Goal: Task Accomplishment & Management: Use online tool/utility

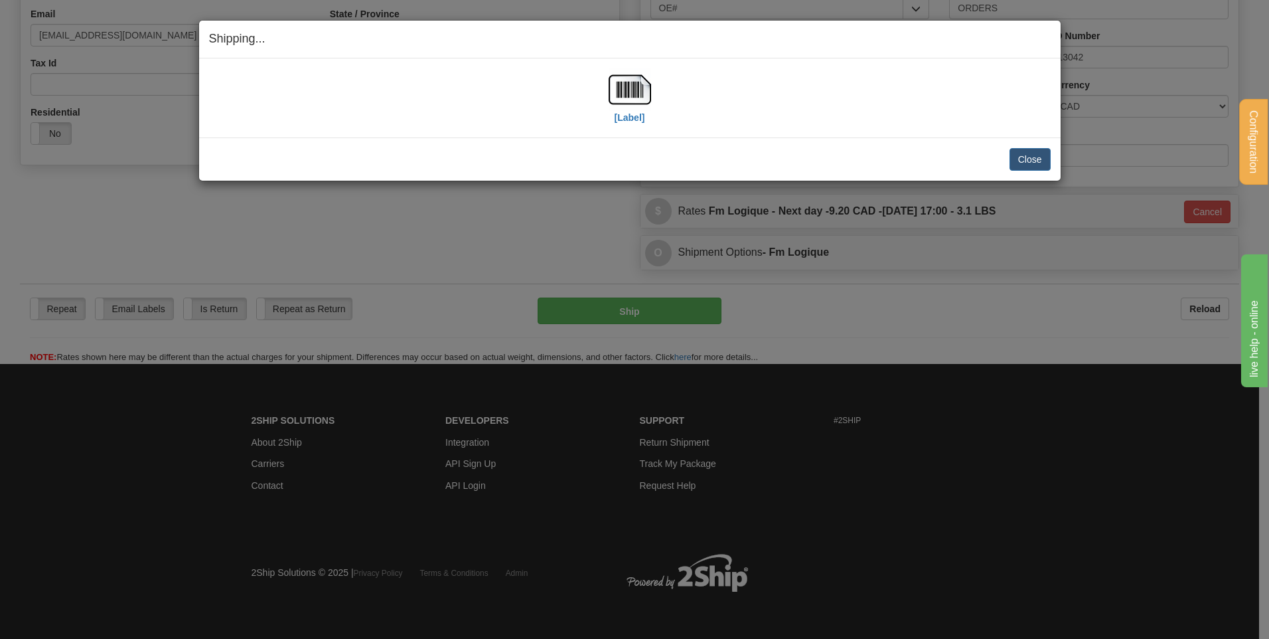
scroll to position [370, 0]
click at [1031, 157] on button "Close" at bounding box center [1030, 159] width 41 height 23
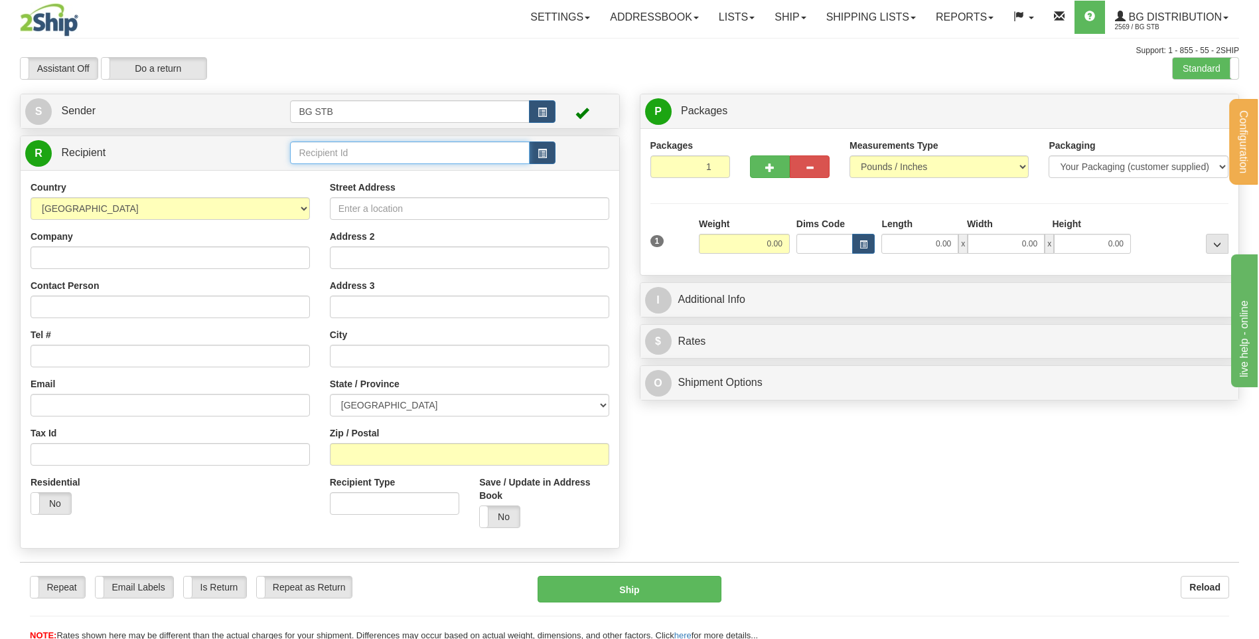
click at [299, 155] on input "text" at bounding box center [409, 152] width 239 height 23
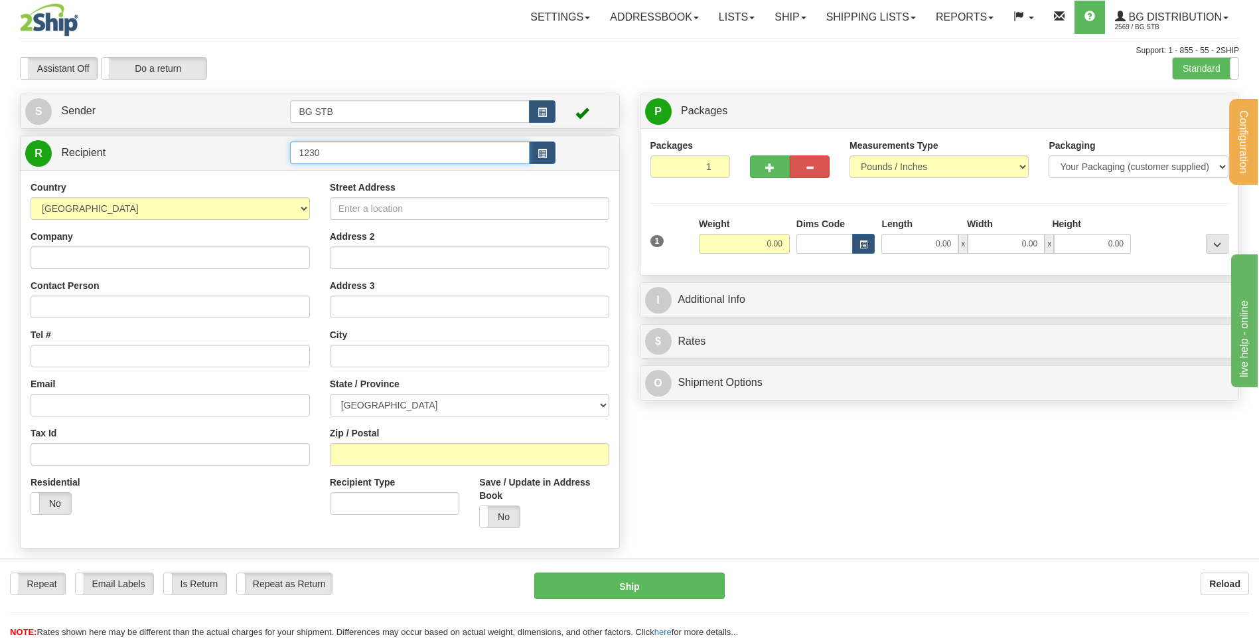
type input "1230"
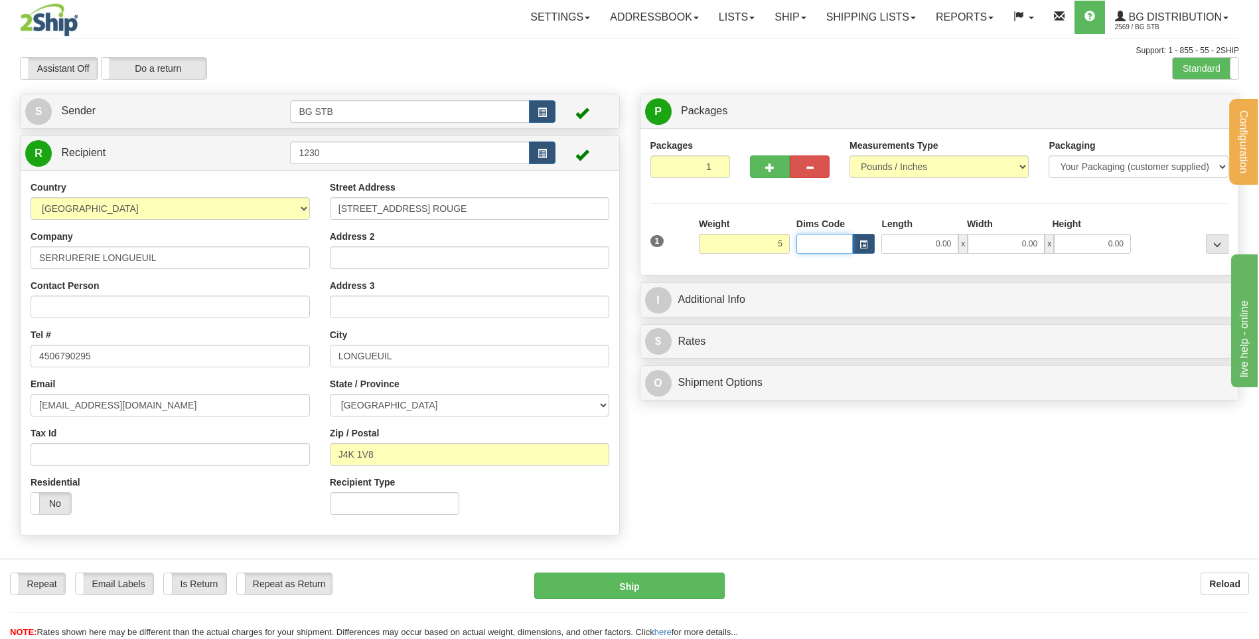
type input "5.00"
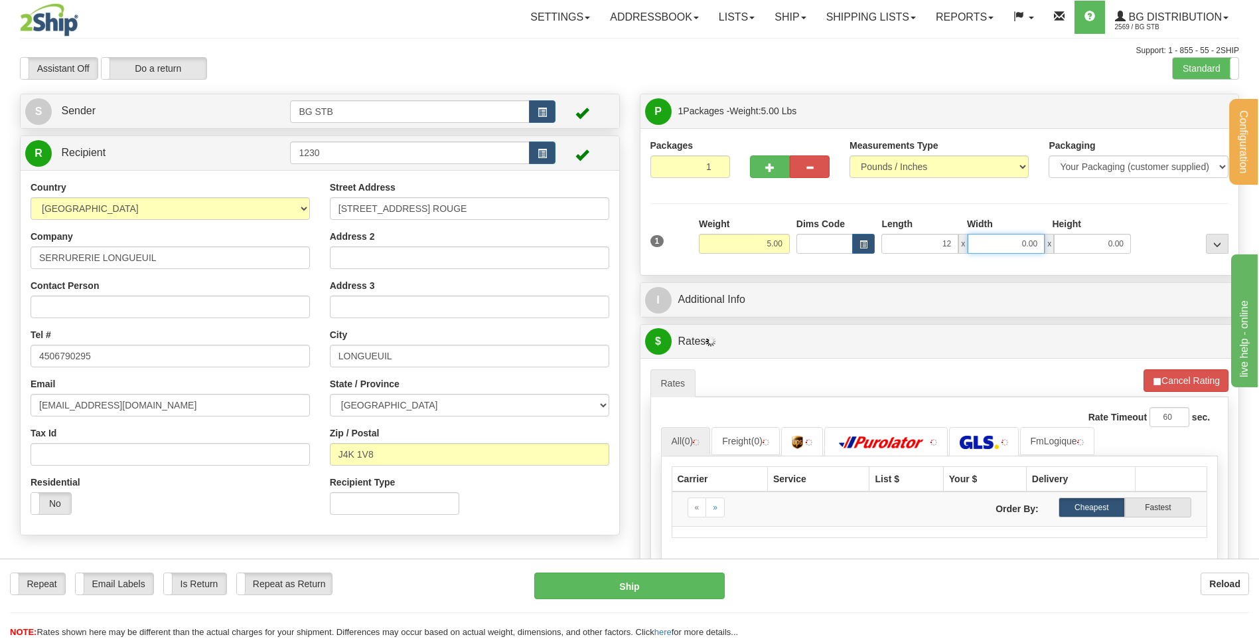
type input "12.00"
type input "8.00"
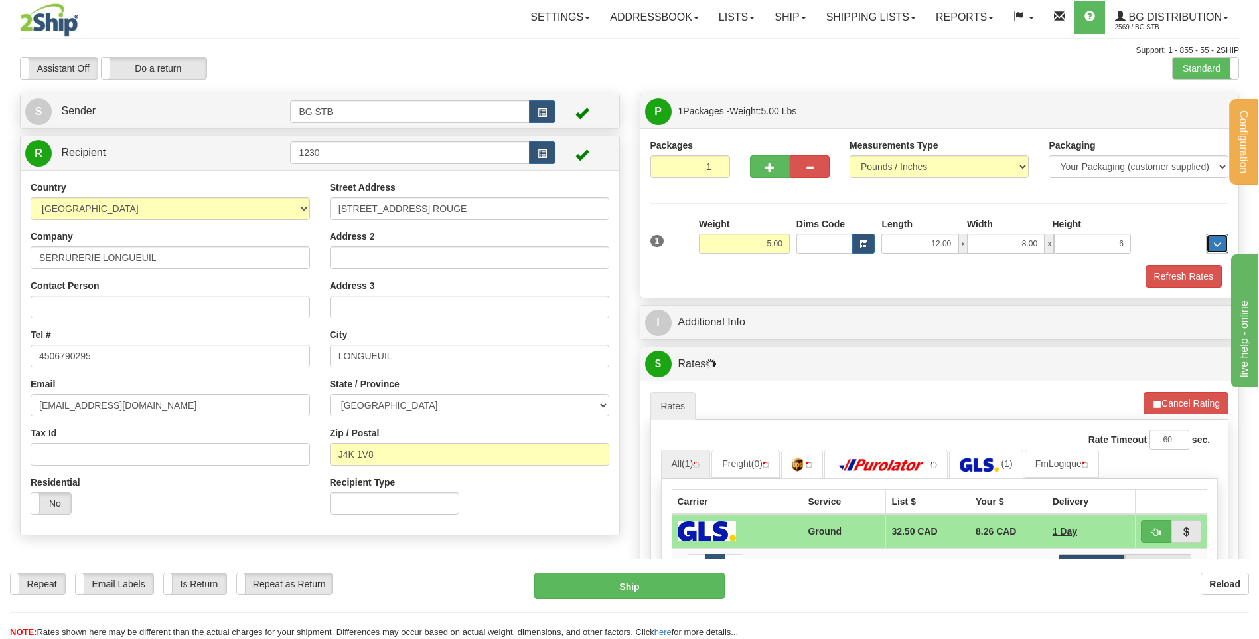
type input "6.00"
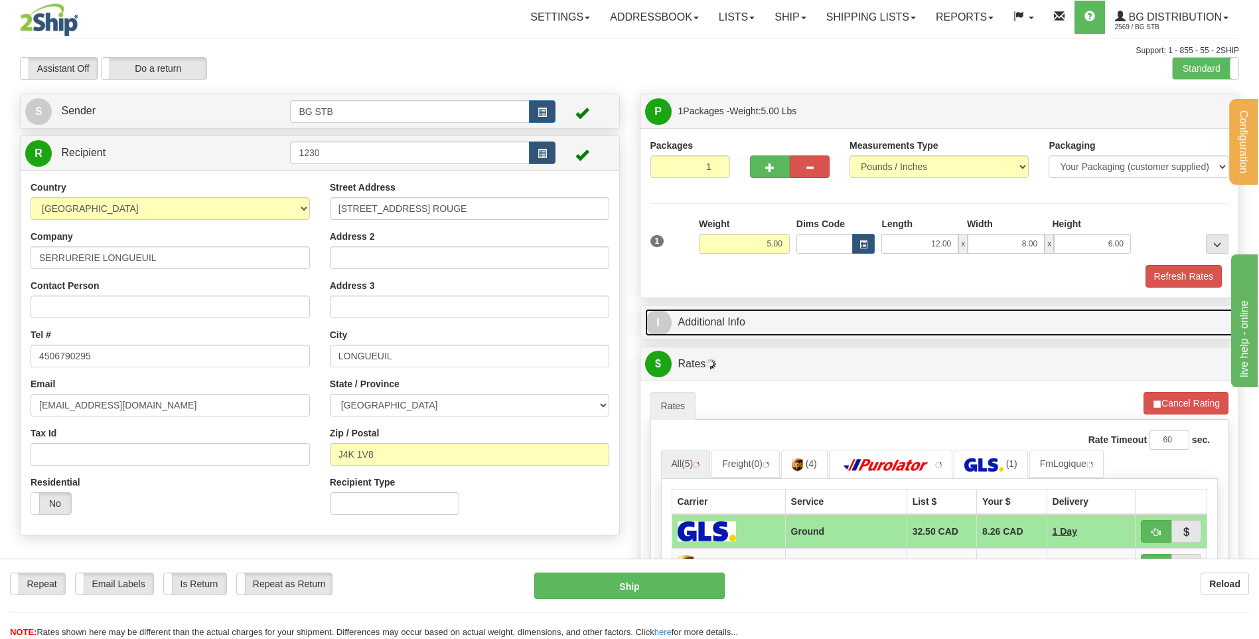
click at [835, 335] on link "I Additional Info" at bounding box center [940, 322] width 590 height 27
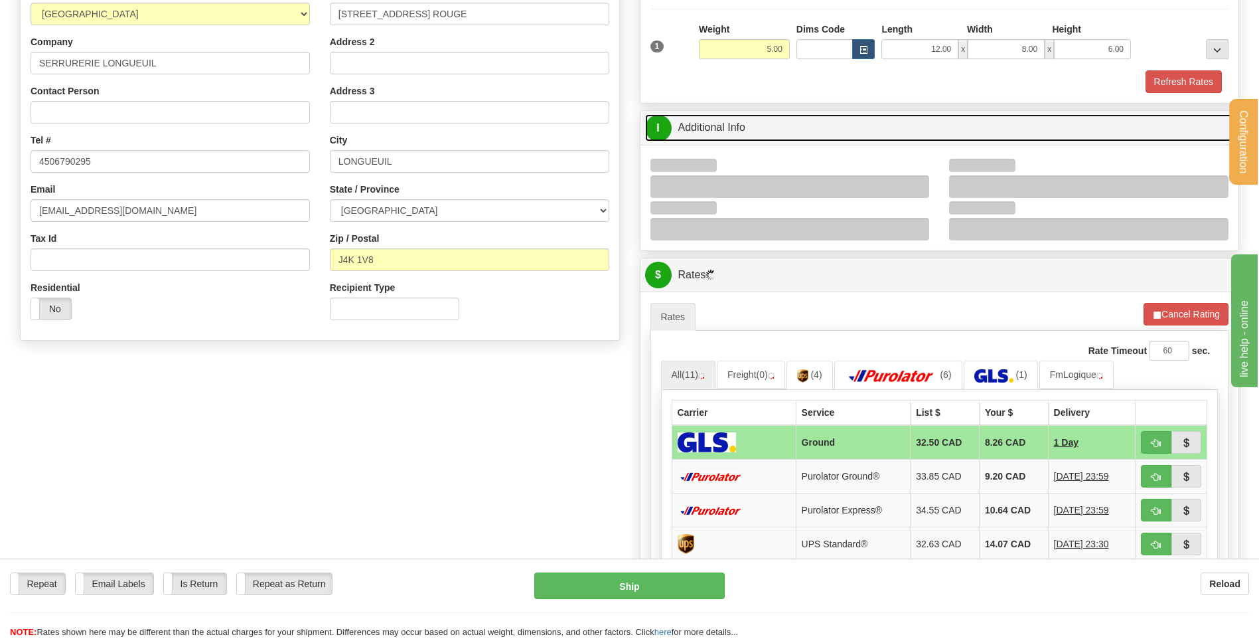
scroll to position [199, 0]
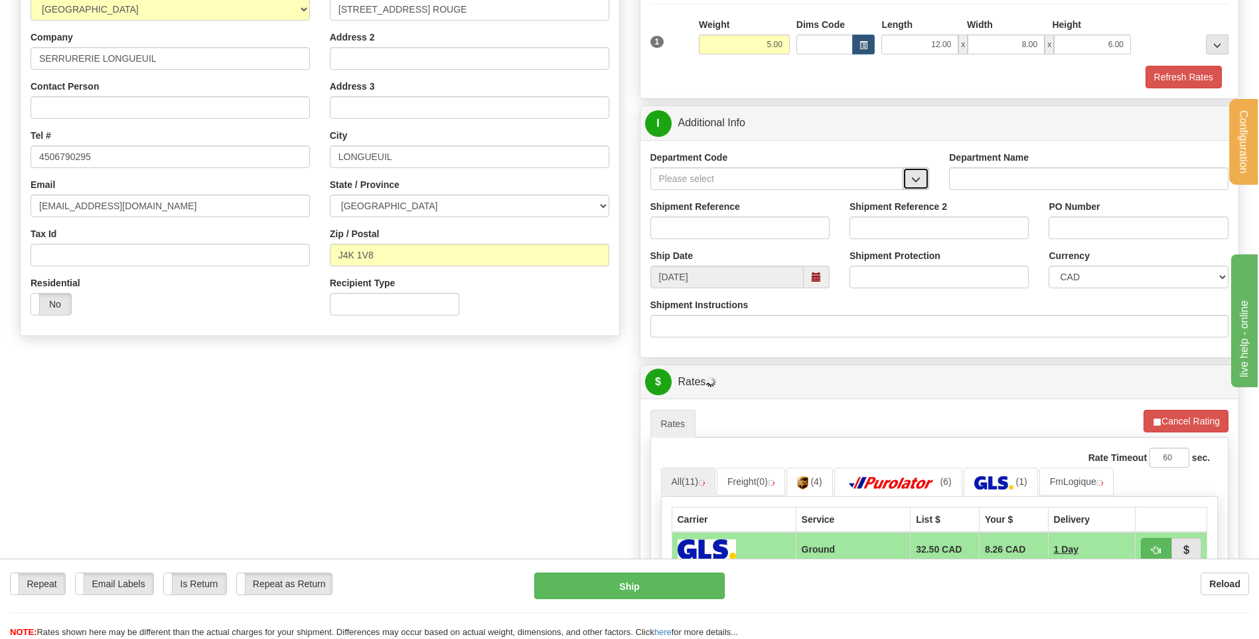
click at [910, 181] on button "button" at bounding box center [916, 178] width 27 height 23
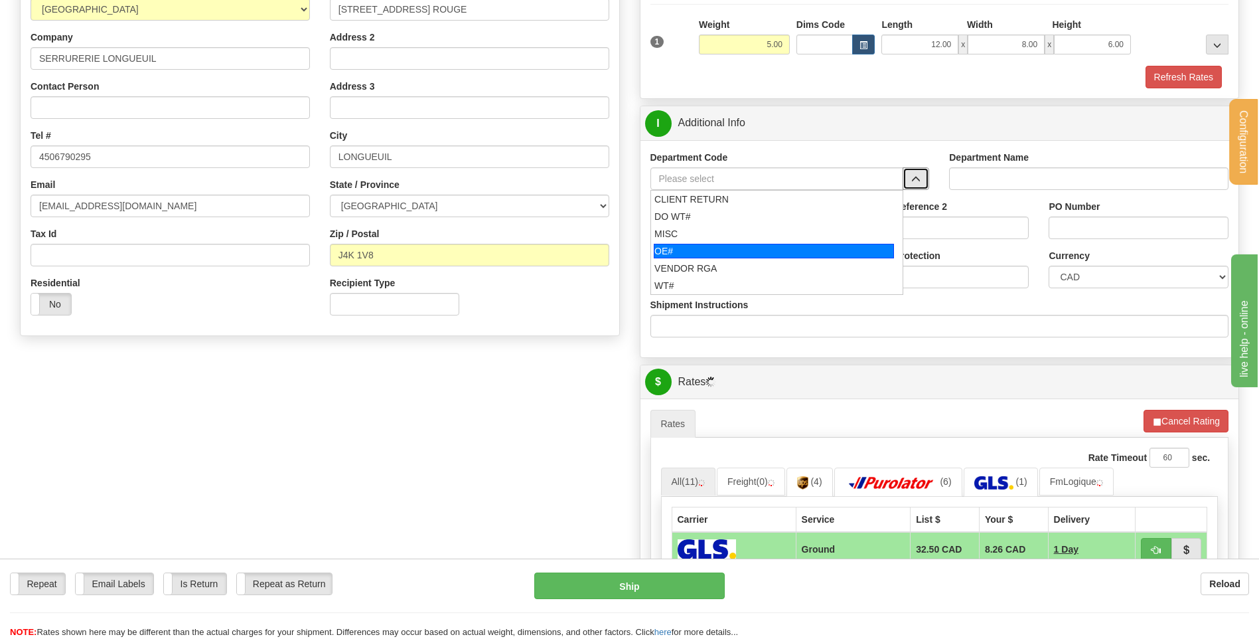
click at [701, 246] on div "OE#" at bounding box center [774, 251] width 240 height 15
type input "OE#"
type input "ORDERS"
click at [702, 226] on input "Shipment Reference" at bounding box center [740, 227] width 179 height 23
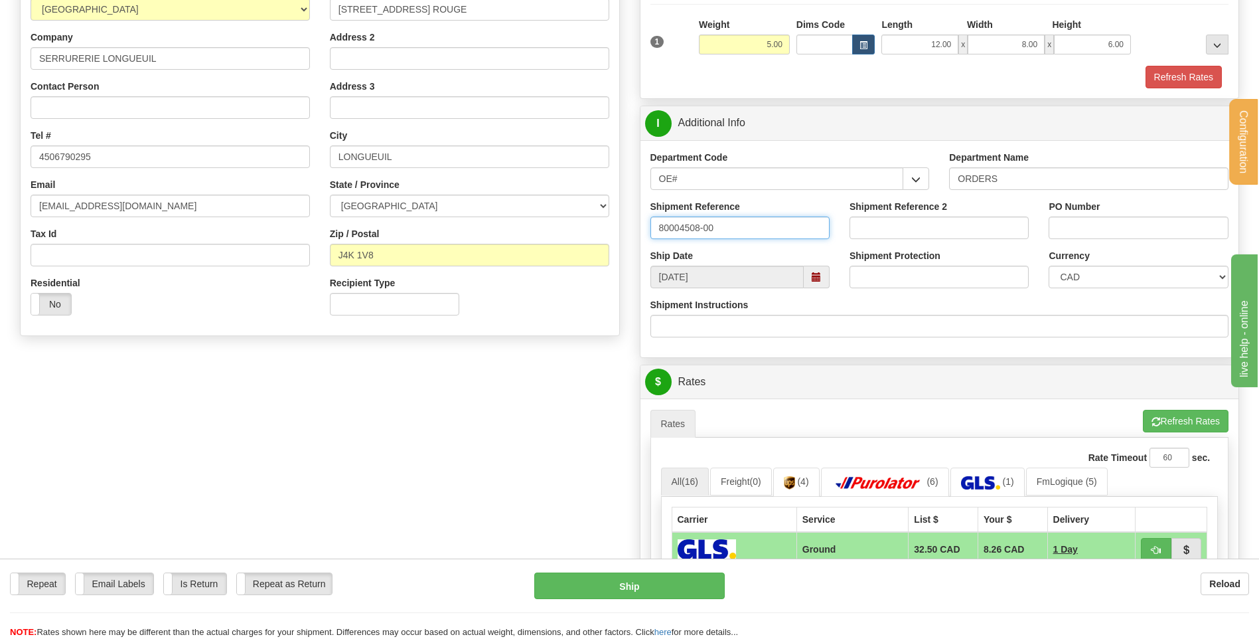
type input "80004508-00"
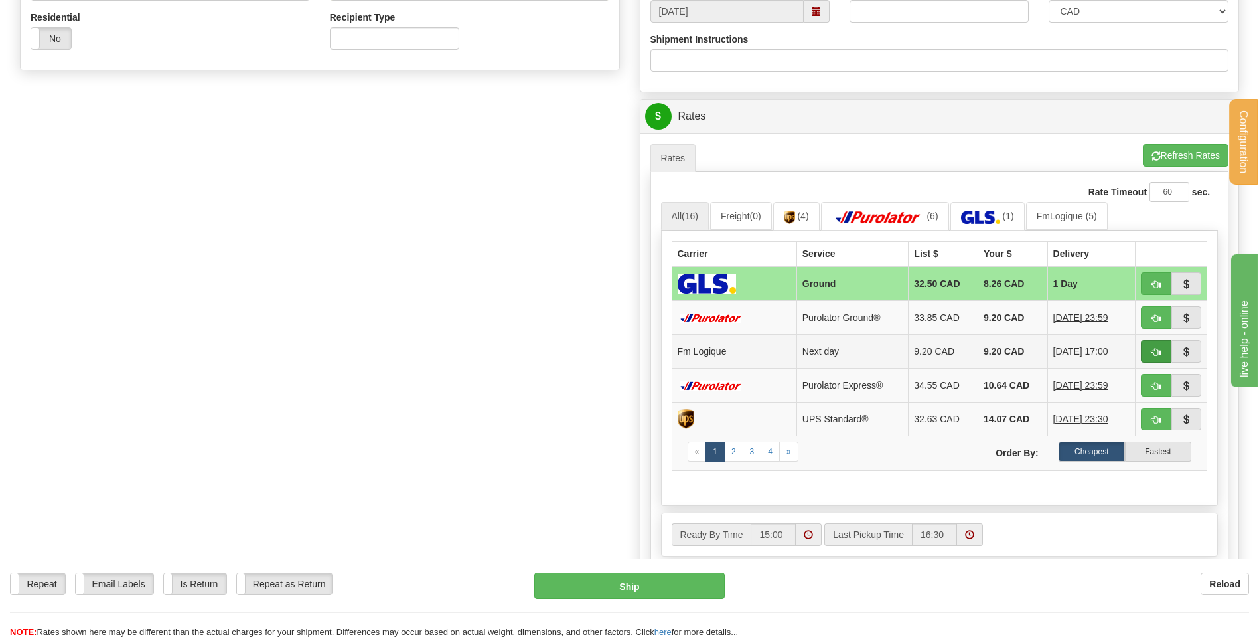
type input "MARTIN 12/08/25"
drag, startPoint x: 1155, startPoint y: 353, endPoint x: 1043, endPoint y: 358, distance: 112.3
click at [1155, 353] on span "button" at bounding box center [1156, 352] width 9 height 9
type input "jour"
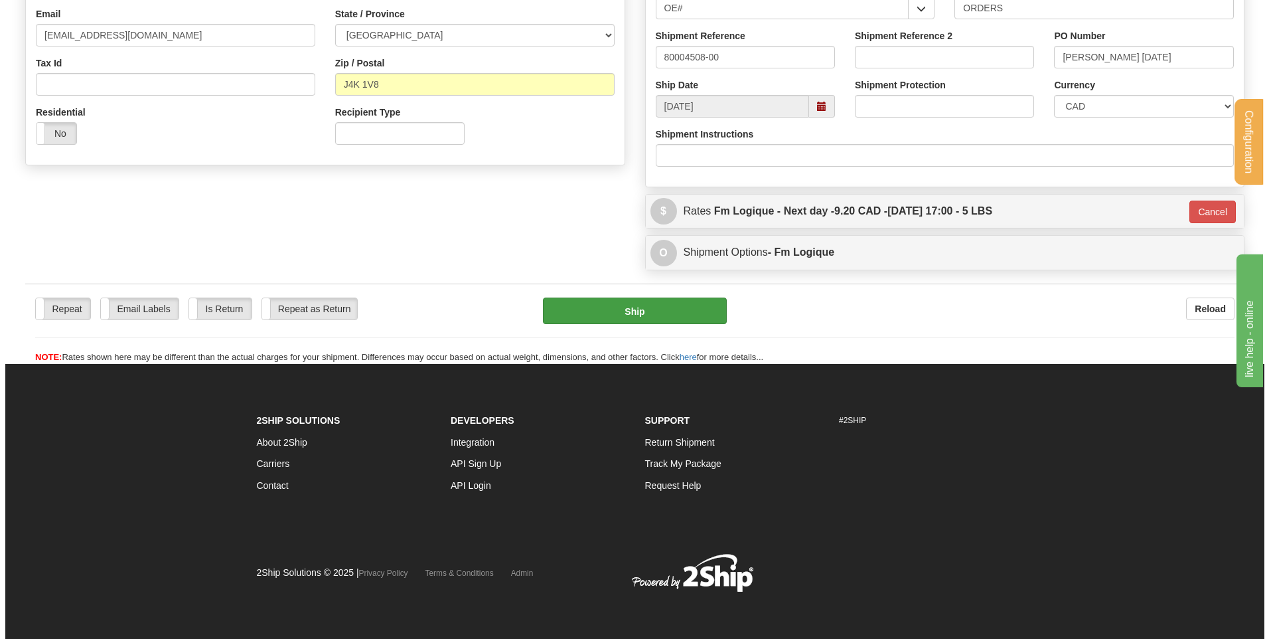
scroll to position [370, 0]
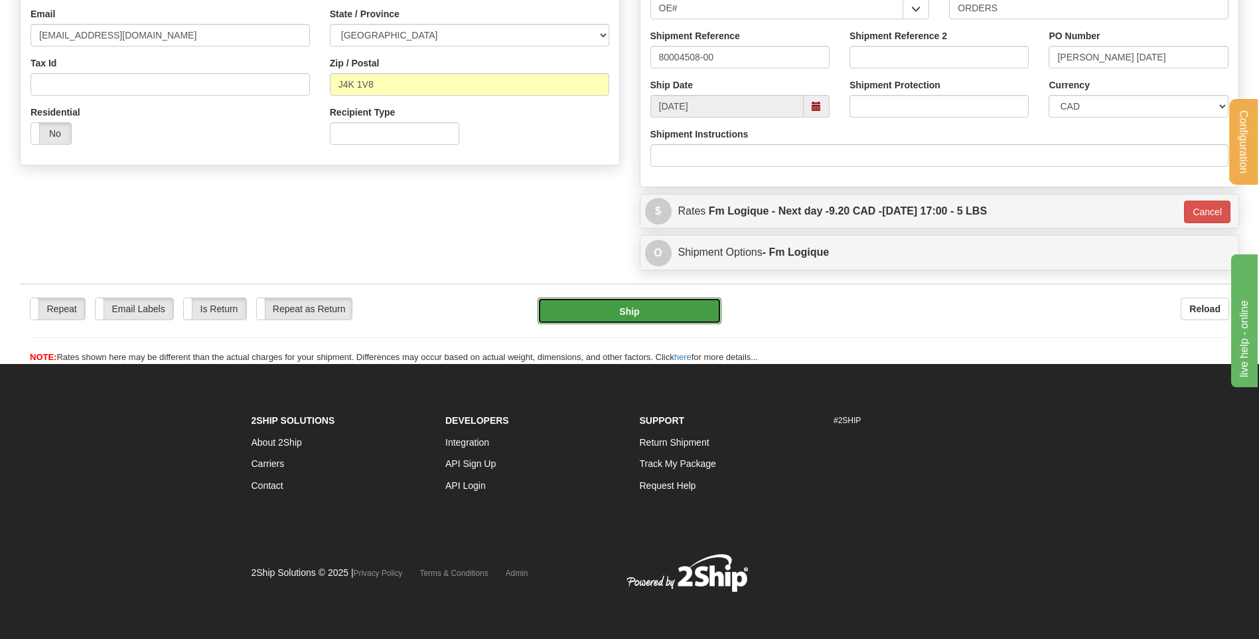
click at [688, 317] on button "Ship" at bounding box center [629, 310] width 183 height 27
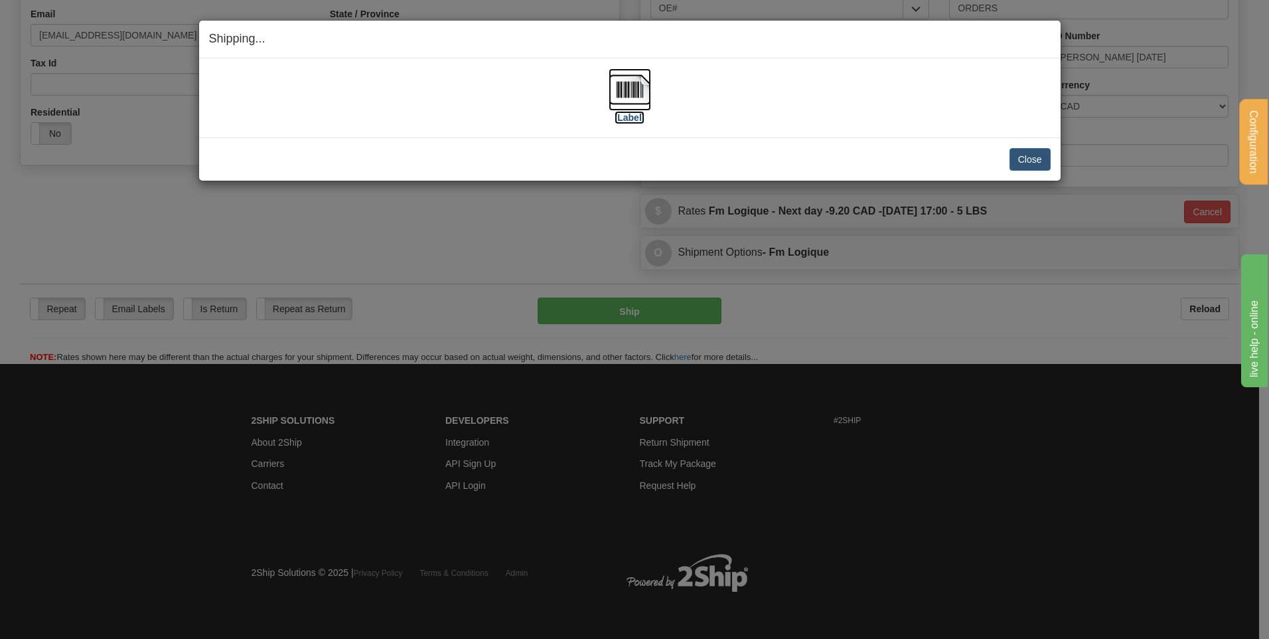
click at [624, 84] on img at bounding box center [630, 89] width 42 height 42
click at [1030, 159] on button "Close" at bounding box center [1030, 159] width 41 height 23
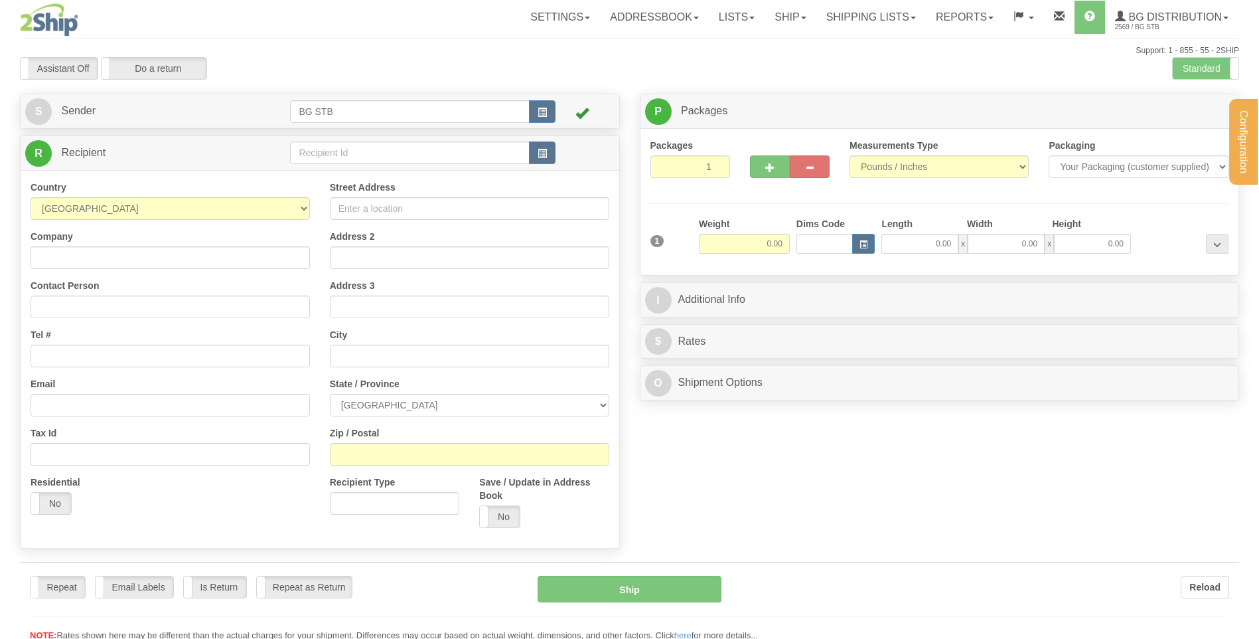
click at [332, 152] on div "Configuration My Configuration Panel Close Configure My Carriers" at bounding box center [629, 320] width 1259 height 641
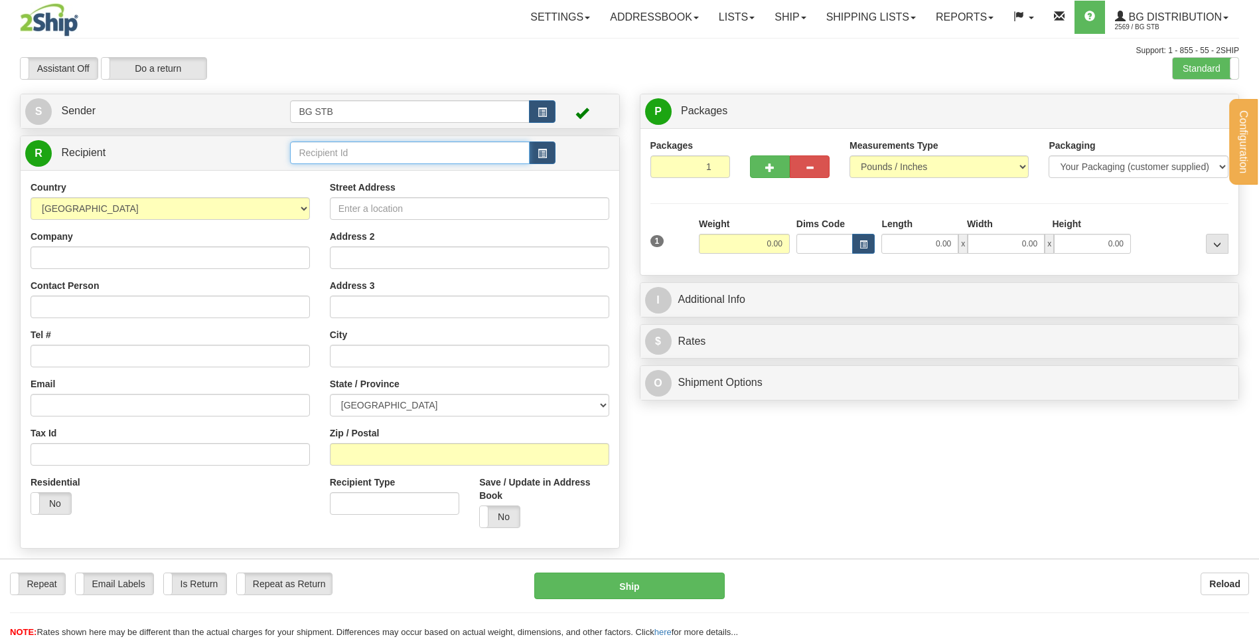
click at [332, 152] on input "text" at bounding box center [409, 152] width 239 height 23
type input "60133"
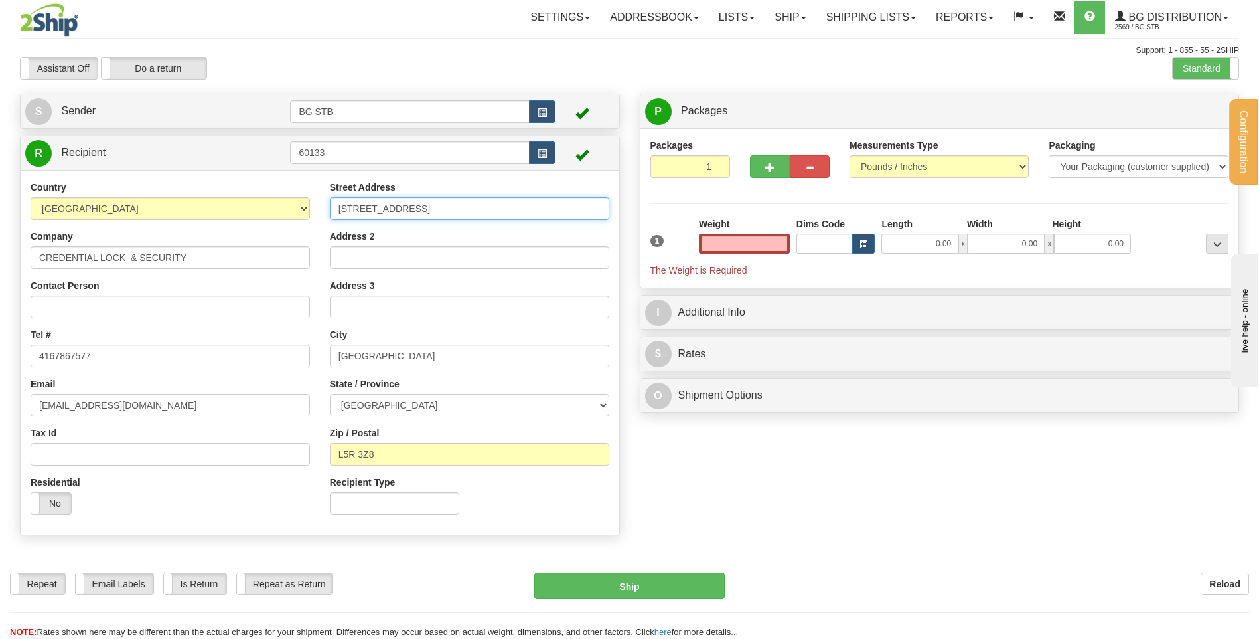
type input "0.00"
drag, startPoint x: 394, startPoint y: 208, endPoint x: 222, endPoint y: 229, distance: 173.3
click at [232, 226] on div "Country AFGHANISTAN ALAND ISLANDS ALBANIA ALGERIA AMERICAN SAMOA ANDORRA ANGOLA…" at bounding box center [320, 353] width 599 height 344
type input "143 BEN SINCLAIR AVE"
click at [415, 359] on input "MISSISSAUGA" at bounding box center [470, 356] width 280 height 23
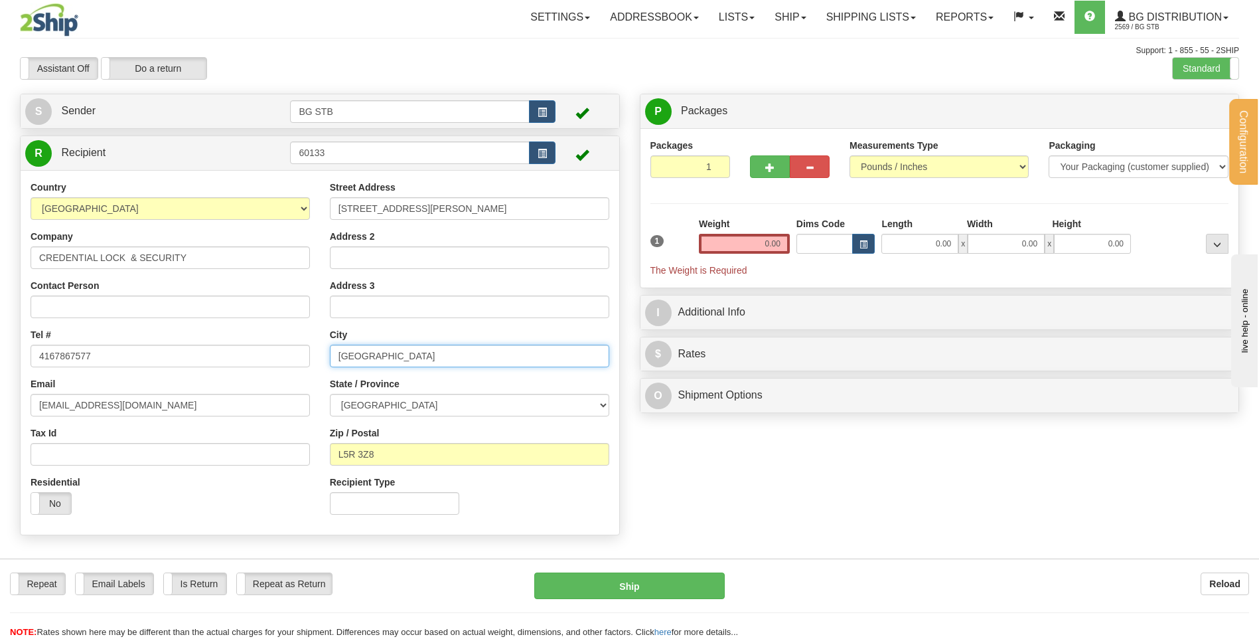
drag, startPoint x: 422, startPoint y: 349, endPoint x: 13, endPoint y: 352, distance: 409.0
click at [53, 352] on div "Country AFGHANISTAN ALAND ISLANDS ALBANIA ALGERIA AMERICAN SAMOA ANDORRA ANGOLA…" at bounding box center [320, 353] width 599 height 344
type input "EAST GWILLIMBURY"
drag, startPoint x: 382, startPoint y: 454, endPoint x: 345, endPoint y: 455, distance: 37.2
click at [345, 455] on input "L5R 3Z8" at bounding box center [470, 454] width 280 height 23
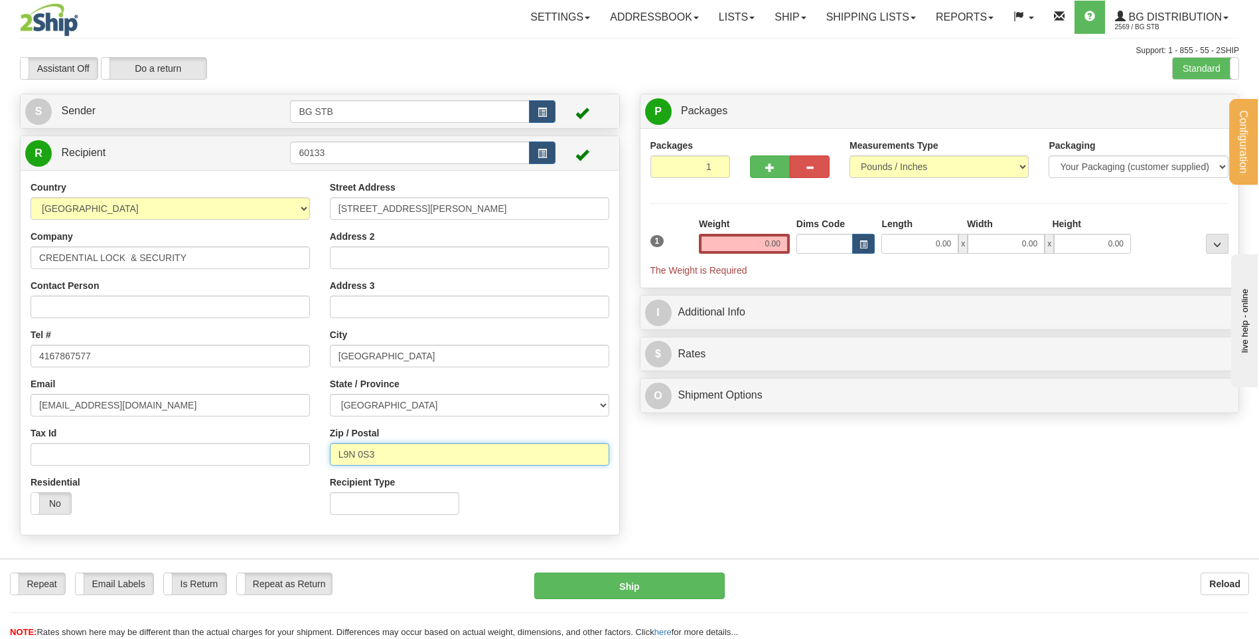
type input "L9N 0S3"
click at [725, 246] on input "0.00" at bounding box center [744, 244] width 91 height 20
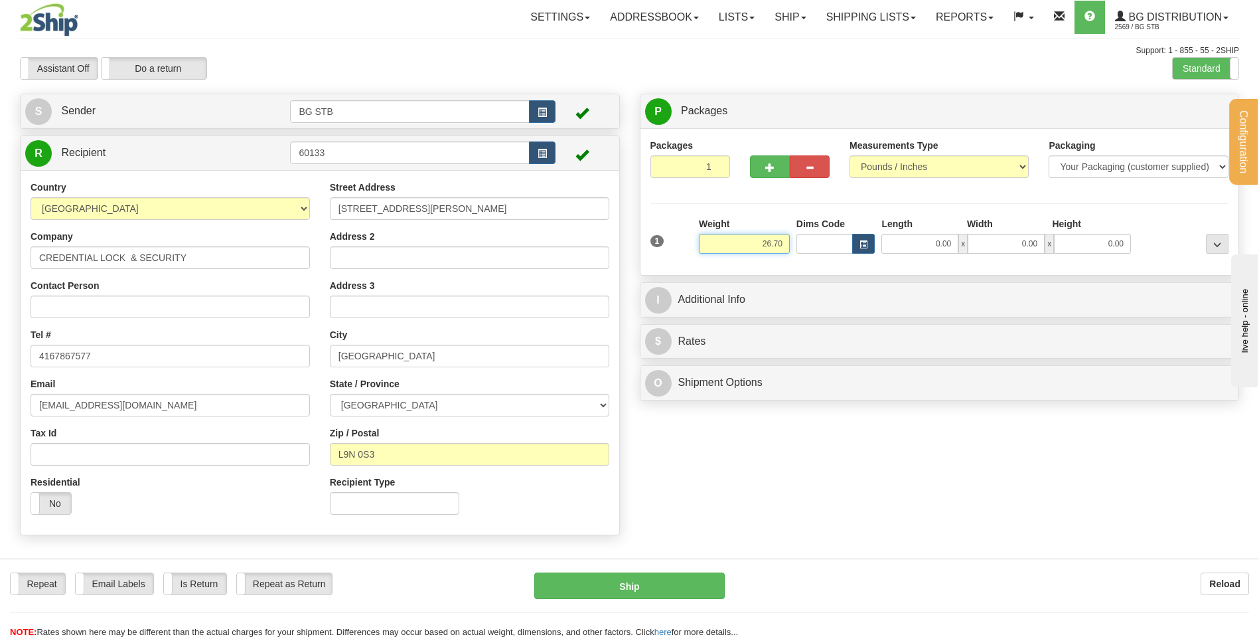
type input "26.70"
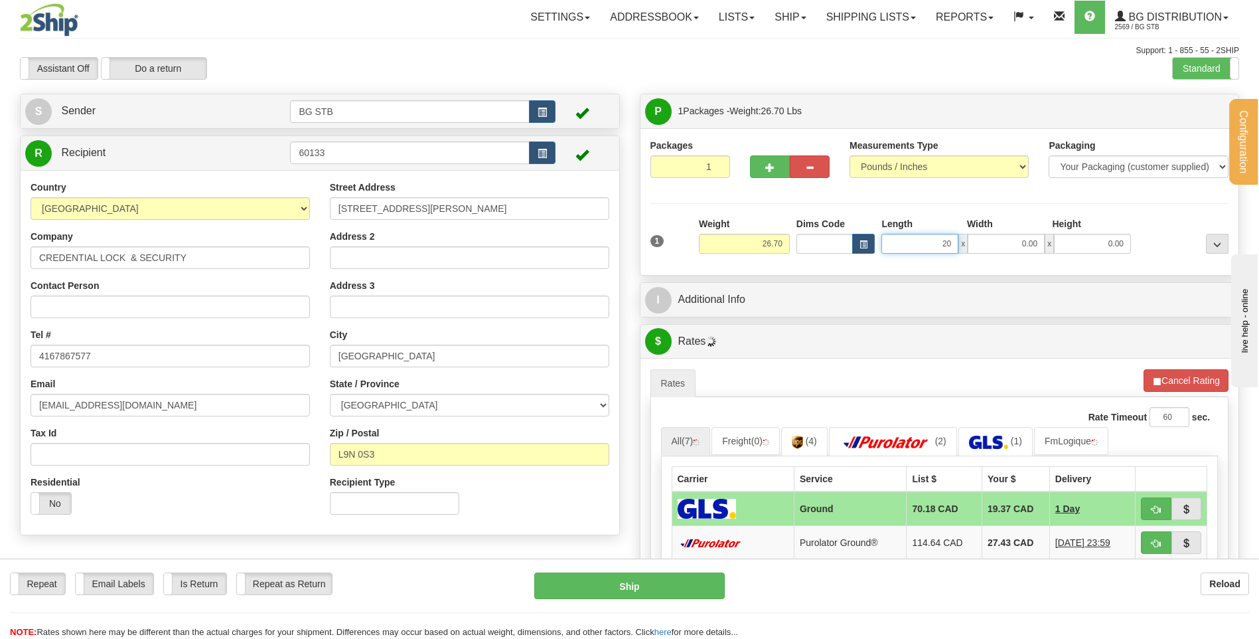
type input "20.00"
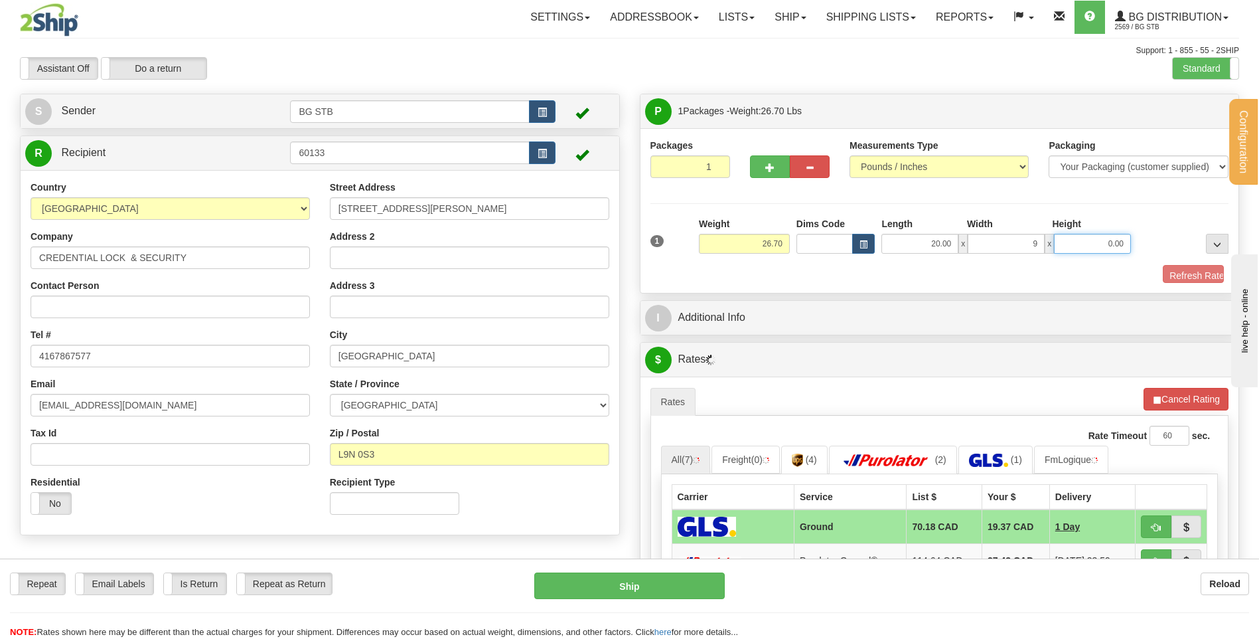
type input "9.00"
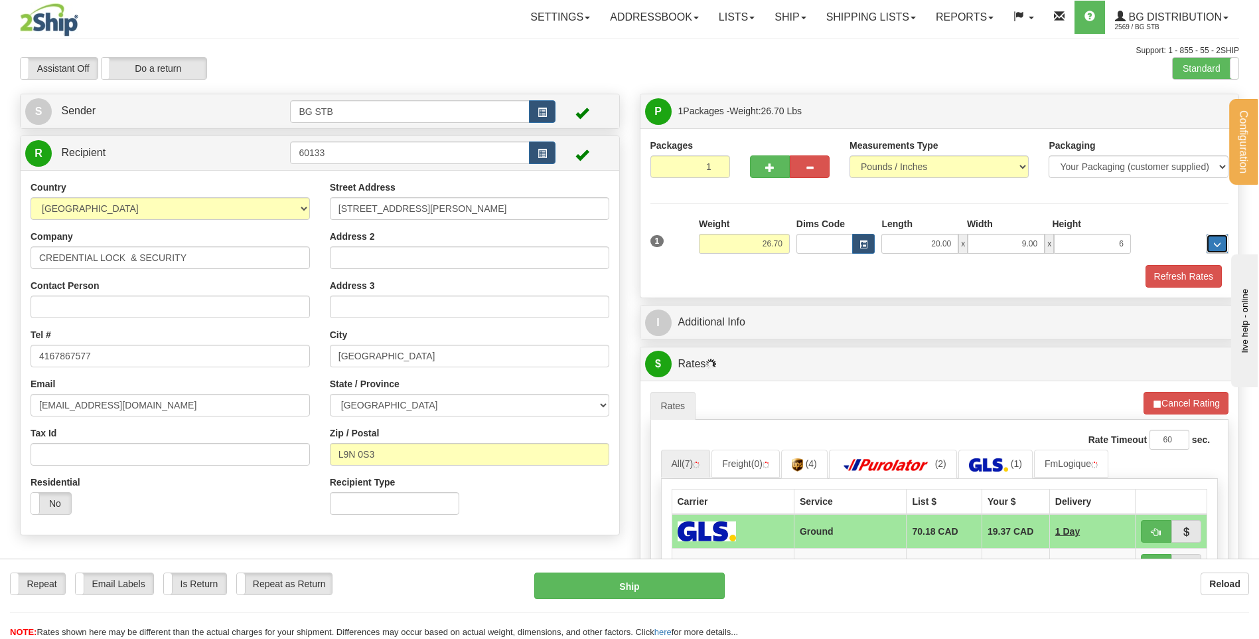
type input "6.00"
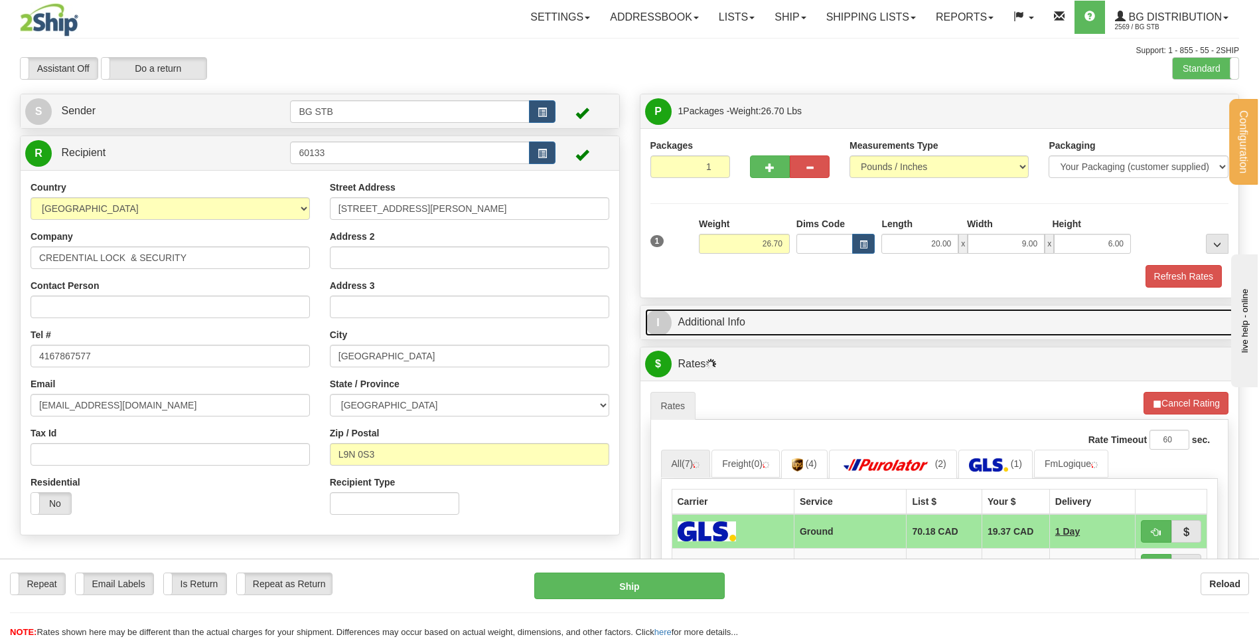
click at [813, 326] on link "I Additional Info" at bounding box center [940, 322] width 590 height 27
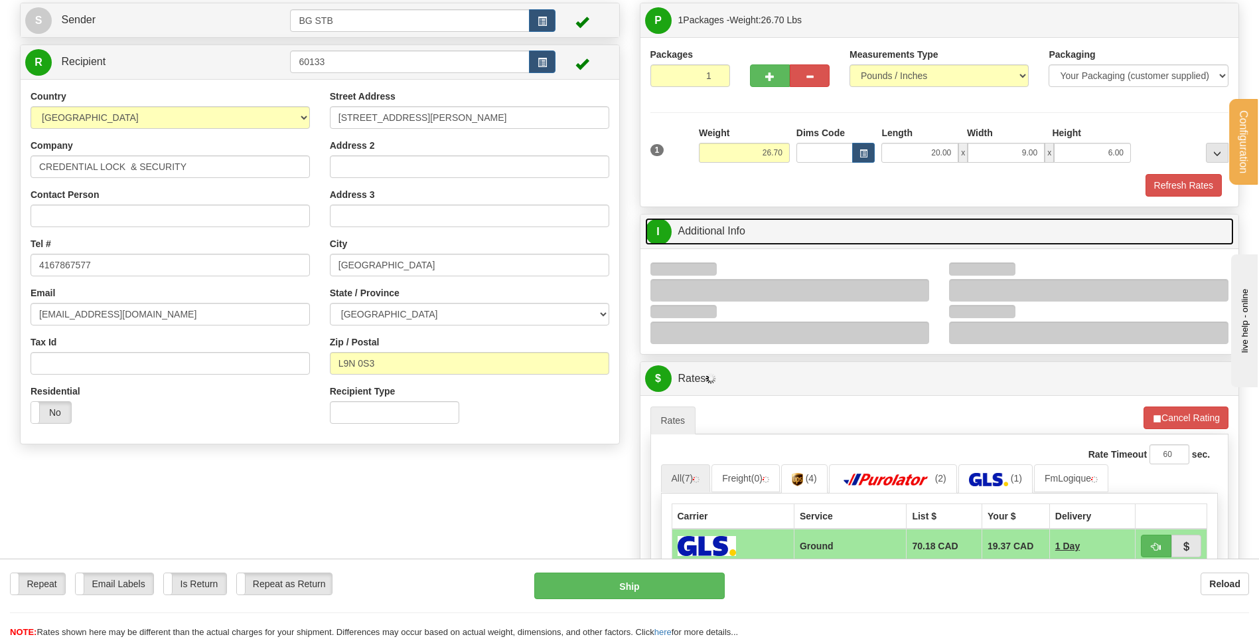
scroll to position [199, 0]
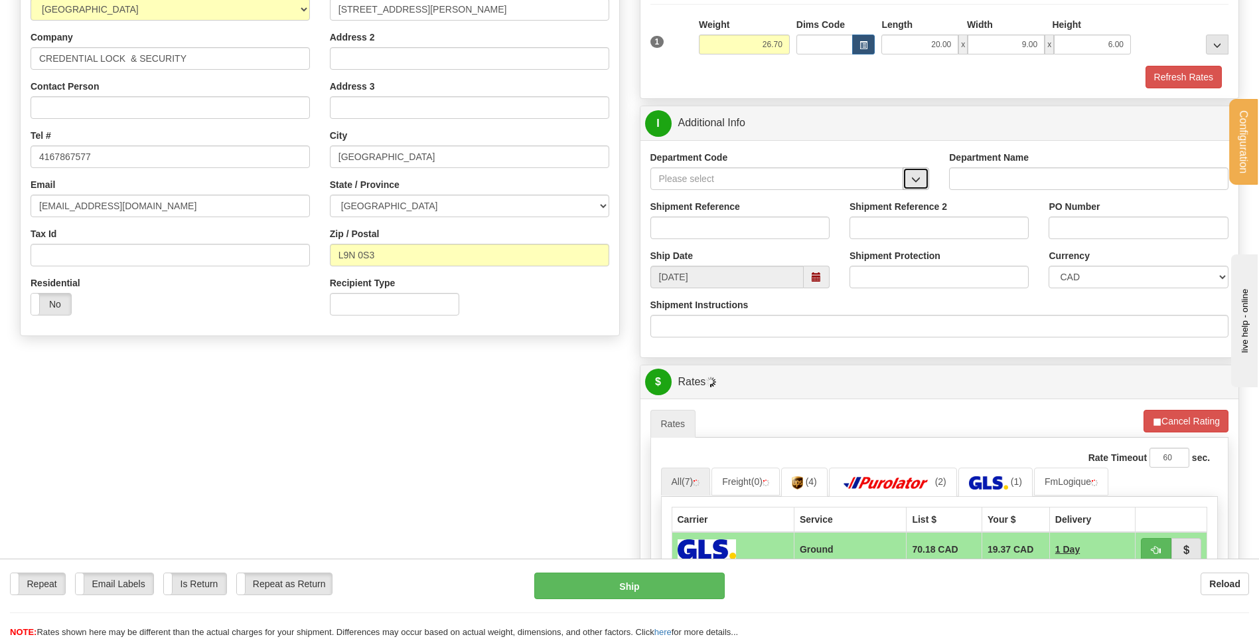
click at [916, 183] on span "button" at bounding box center [916, 179] width 9 height 9
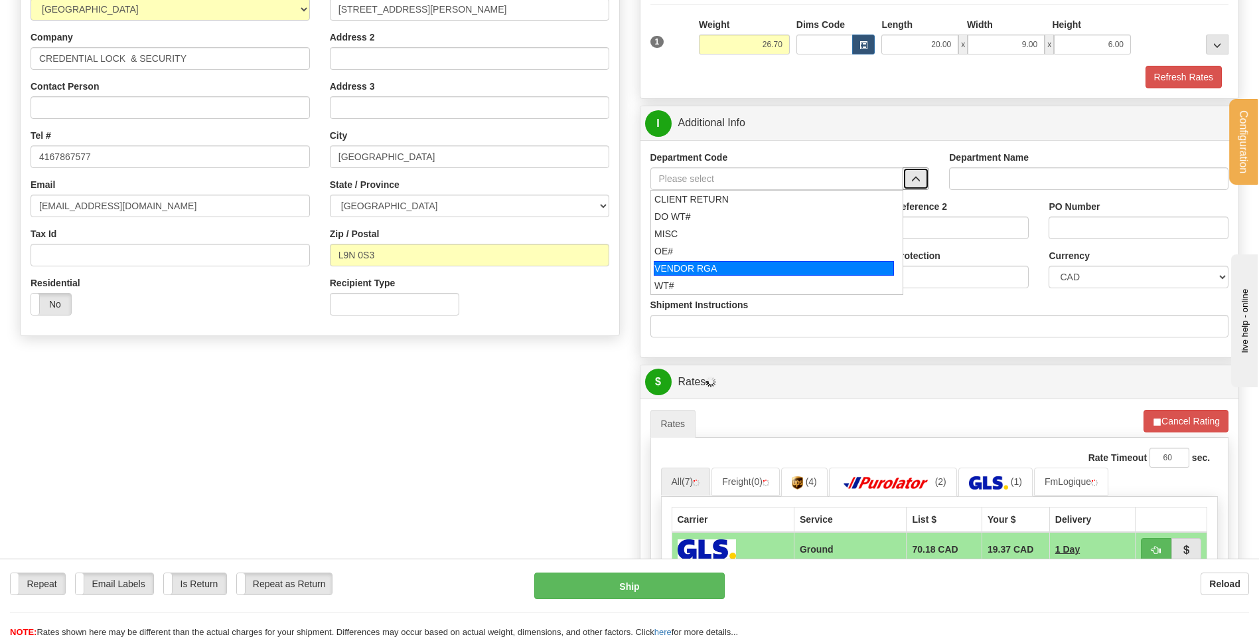
click at [741, 255] on div "OE#" at bounding box center [774, 250] width 239 height 13
type input "OE#"
type input "ORDERS"
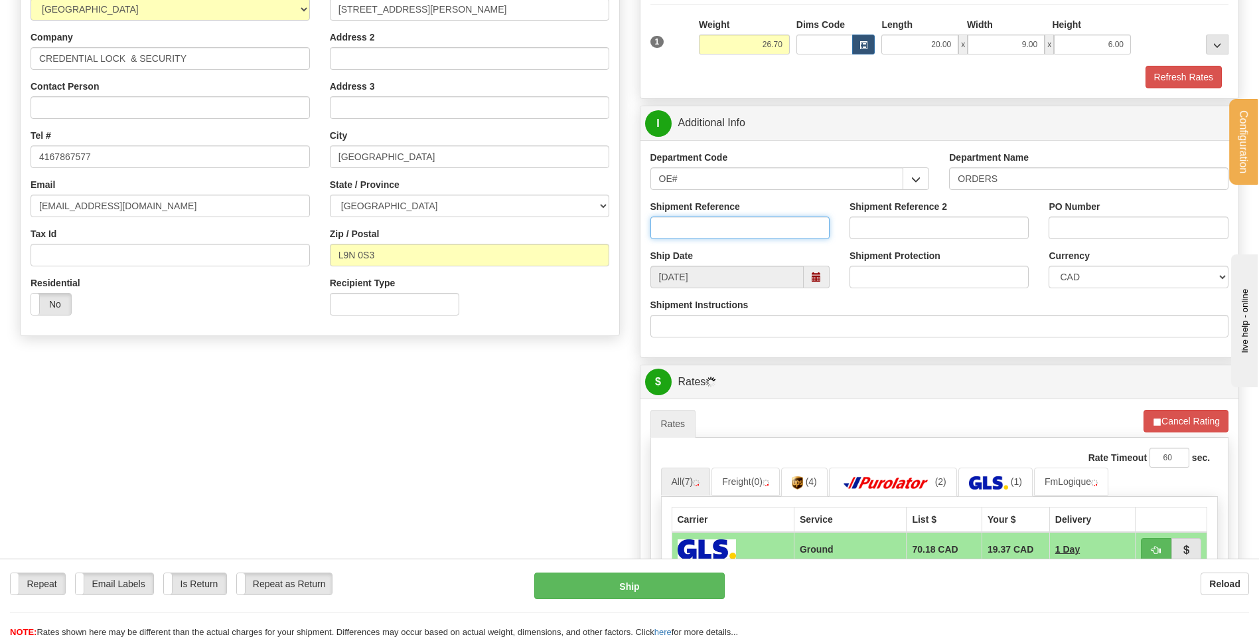
click at [740, 230] on input "Shipment Reference" at bounding box center [740, 227] width 179 height 23
drag, startPoint x: 657, startPoint y: 173, endPoint x: 491, endPoint y: 169, distance: 166.0
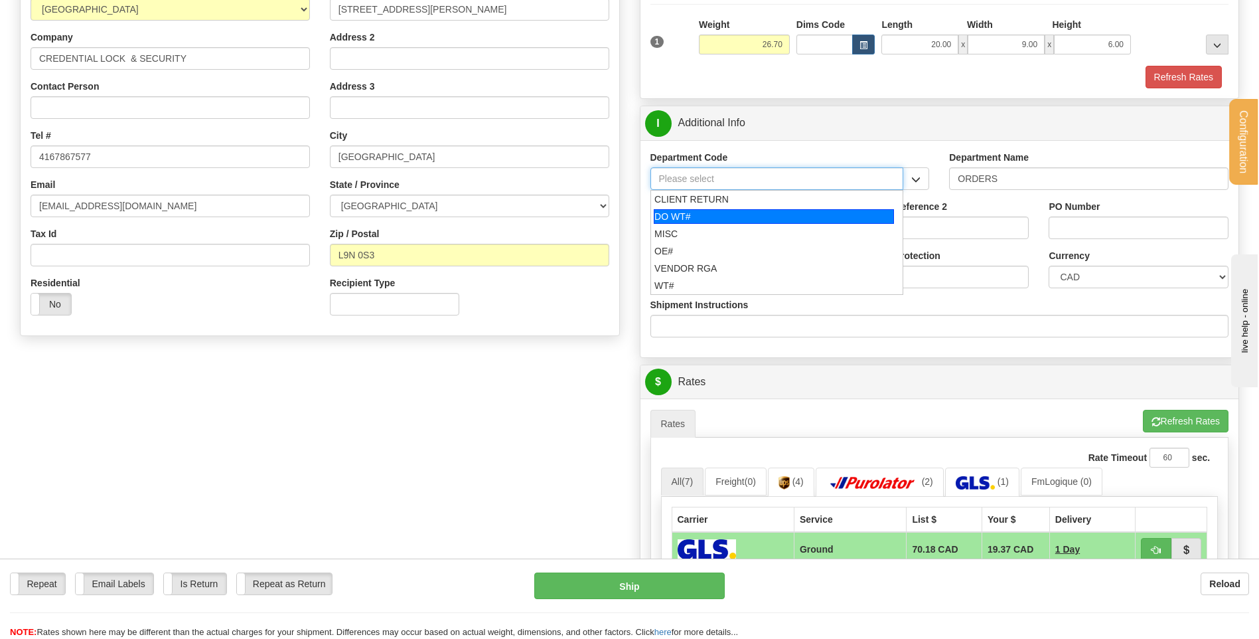
click at [671, 218] on div "DO WT#" at bounding box center [774, 216] width 240 height 15
type input "DO WT#"
type input "DIRECT ORDERS"
type input "DO WT#"
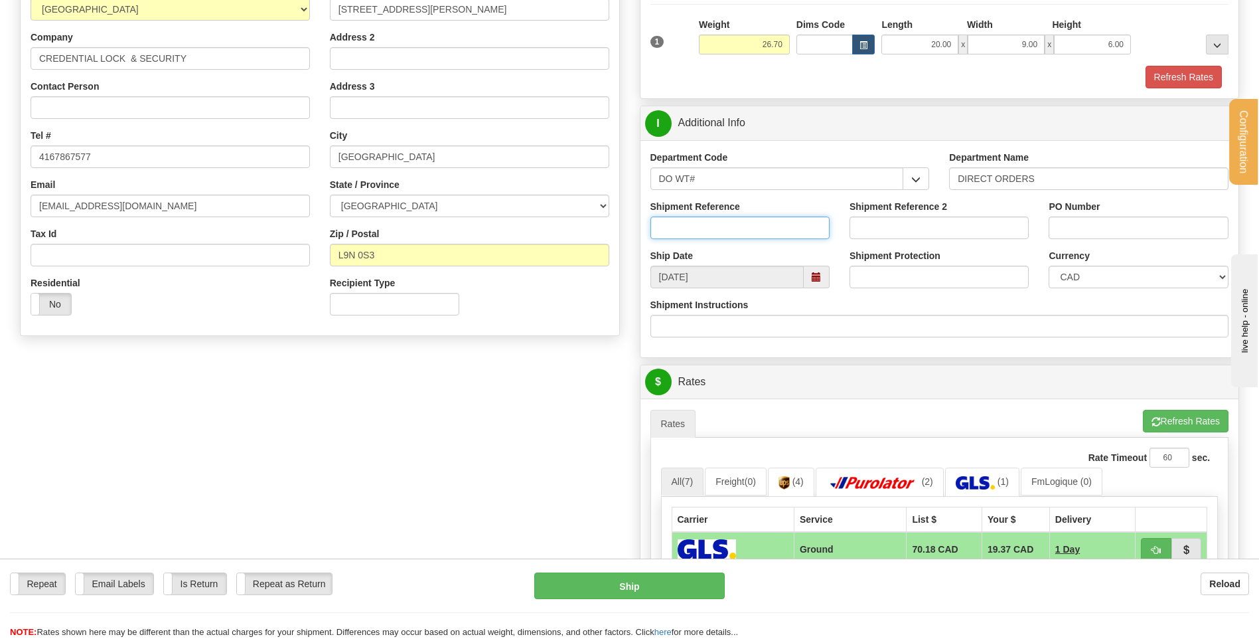
click at [690, 232] on input "Shipment Reference" at bounding box center [740, 227] width 179 height 23
click at [694, 225] on input "164545*-00" at bounding box center [740, 227] width 179 height 23
type input "164545-00"
click at [1113, 220] on input "PO Number" at bounding box center [1138, 227] width 179 height 23
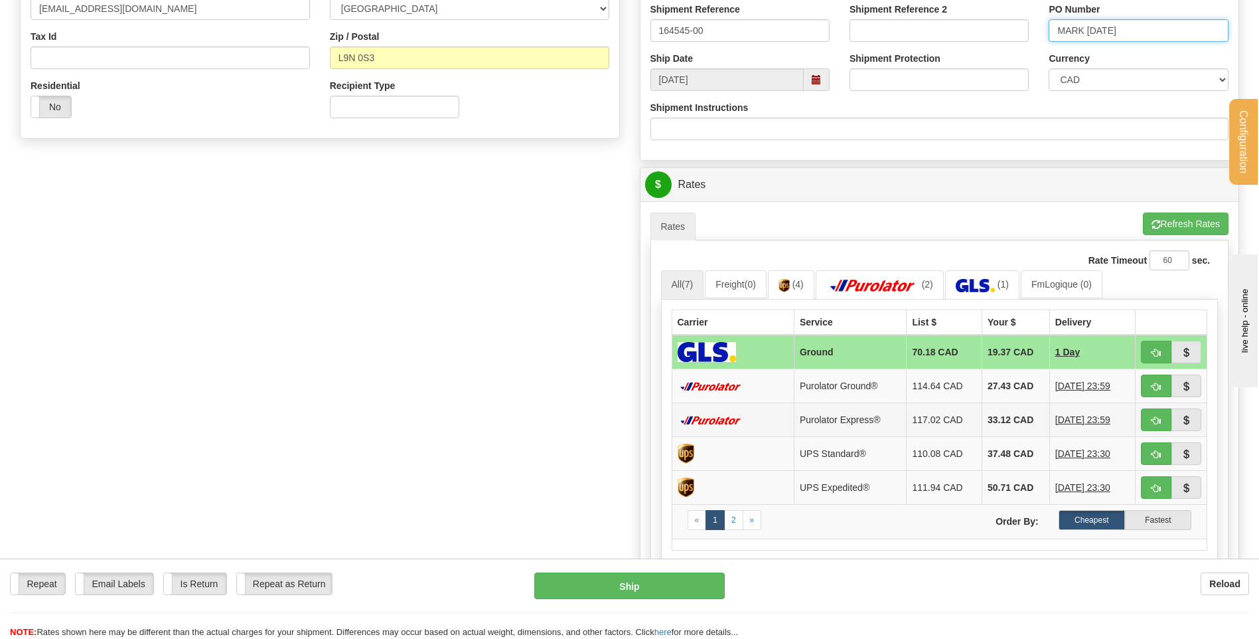
scroll to position [531, 0]
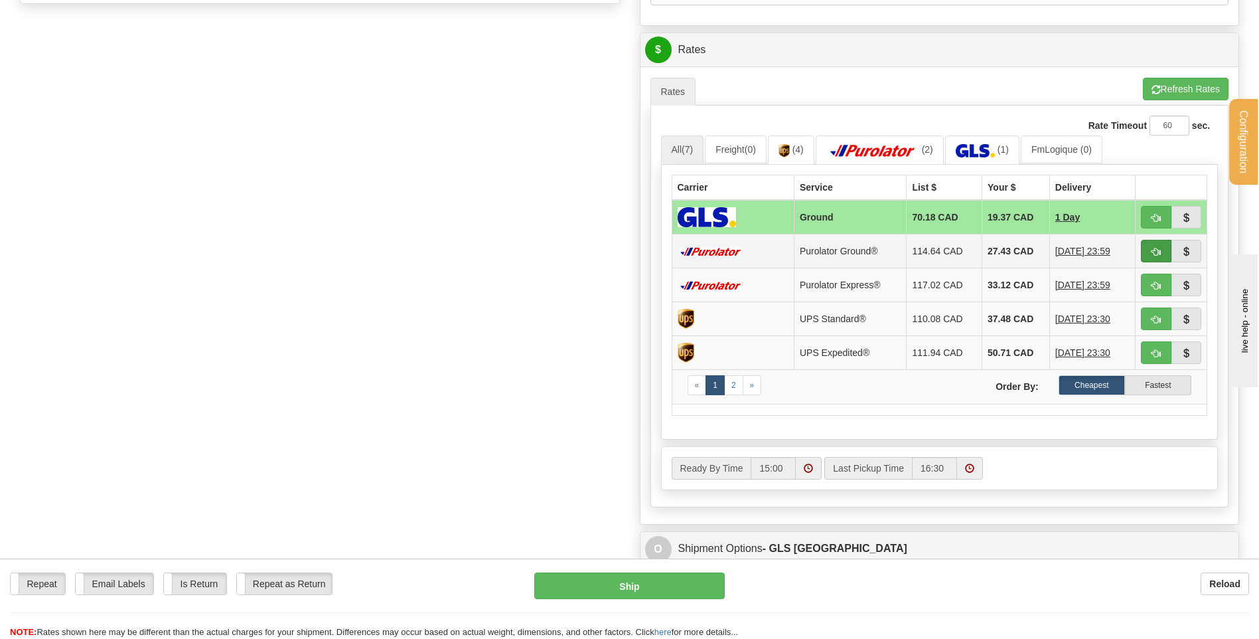
type input "MARK 08/12/25"
click at [1157, 250] on span "button" at bounding box center [1156, 252] width 9 height 9
type input "260"
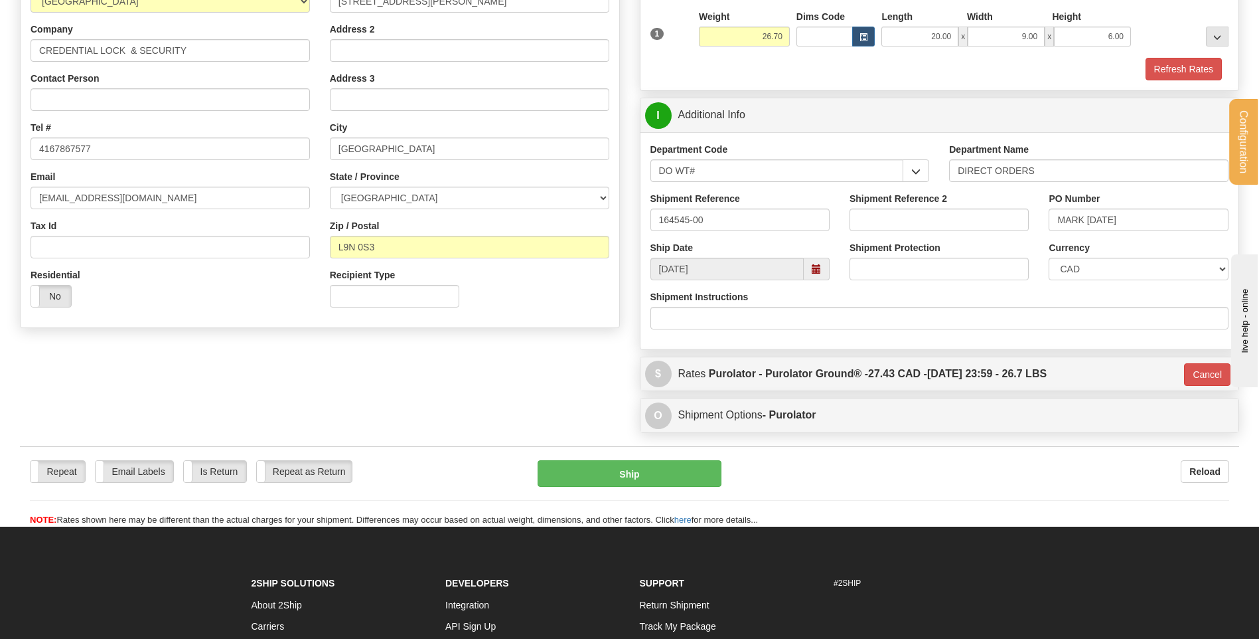
scroll to position [49, 0]
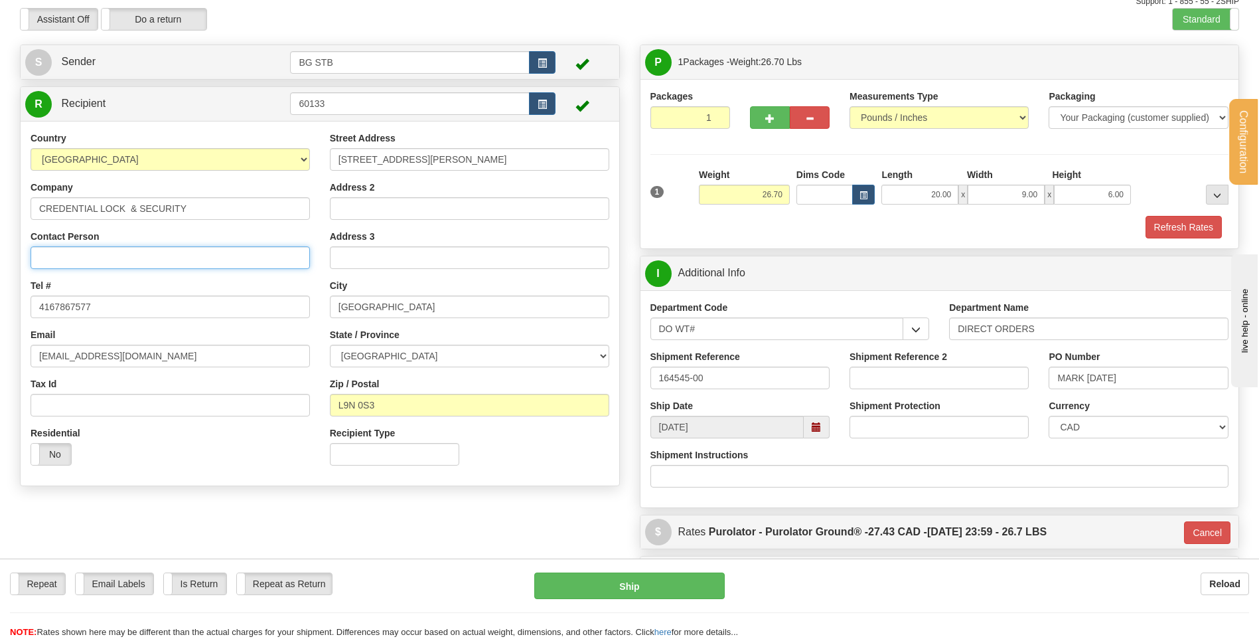
click at [117, 256] on input "Contact Person" at bounding box center [171, 257] width 280 height 23
type input "RECEPTION"
click at [163, 330] on div "Email mark@credentialsecurity.com" at bounding box center [171, 347] width 280 height 39
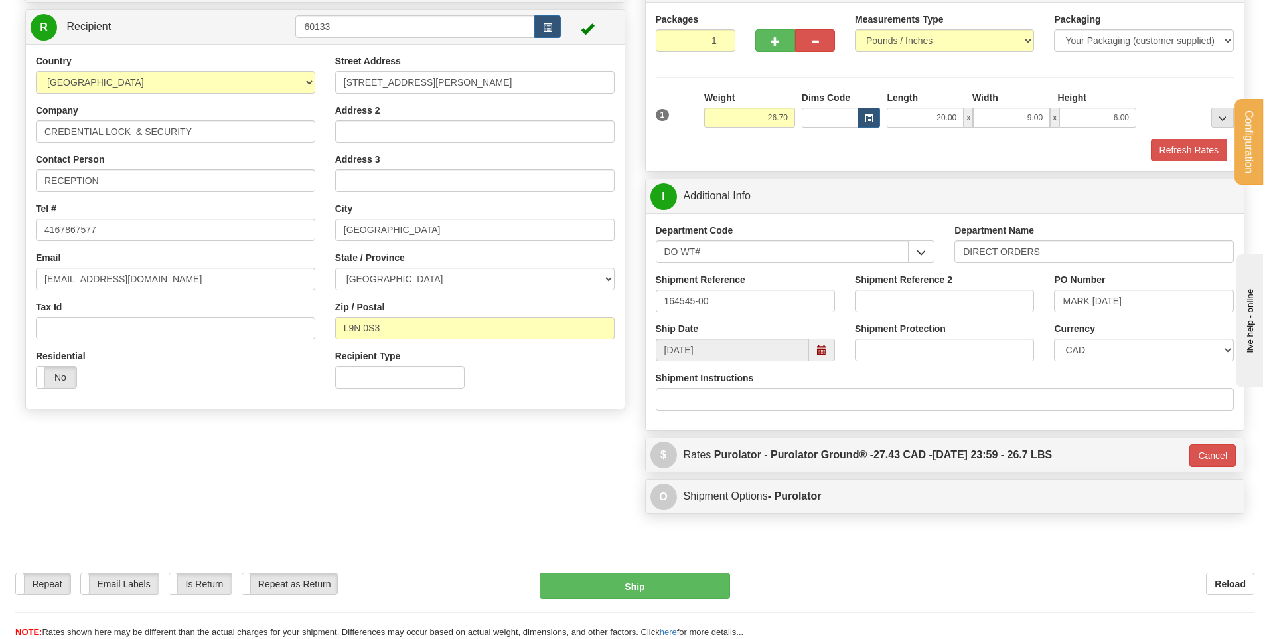
scroll to position [248, 0]
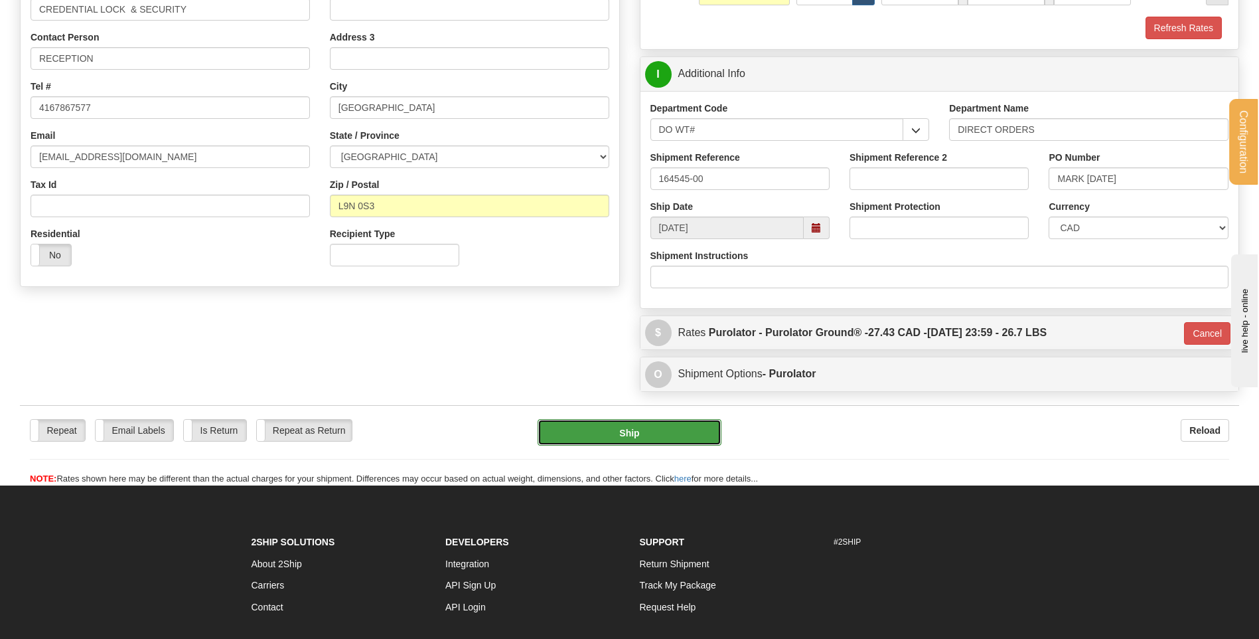
click at [617, 425] on button "Ship" at bounding box center [629, 432] width 183 height 27
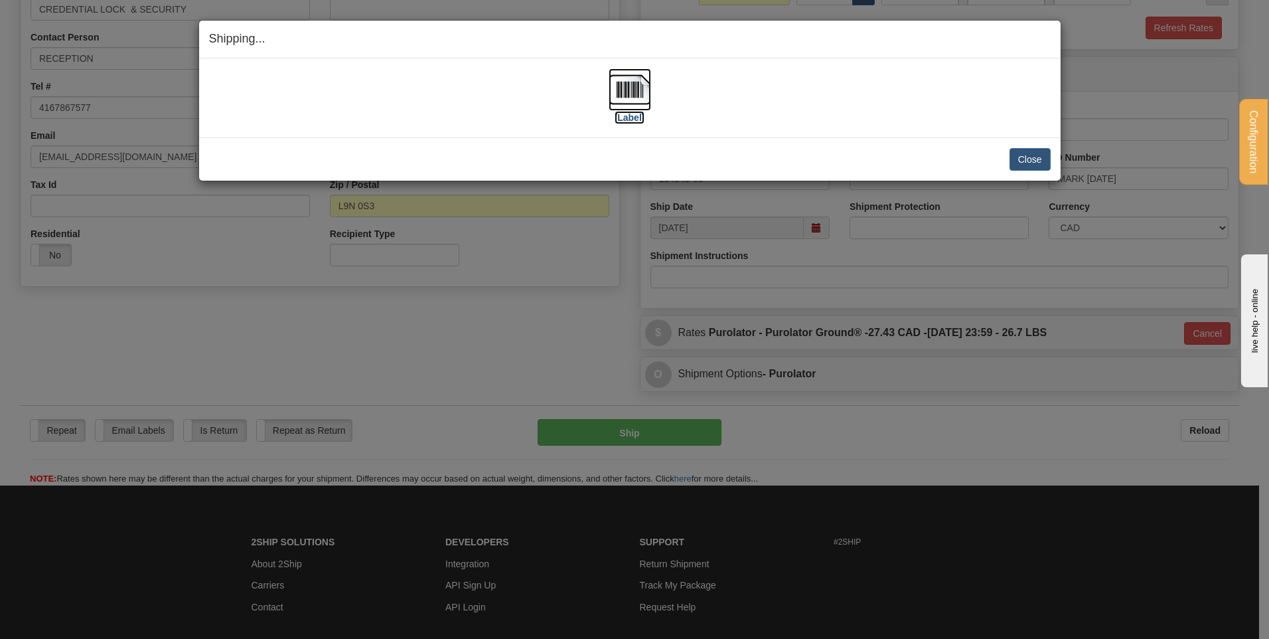
click at [615, 96] on img at bounding box center [630, 89] width 42 height 42
